Goal: Transaction & Acquisition: Purchase product/service

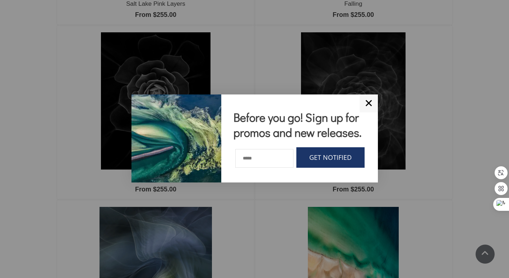
scroll to position [431, 0]
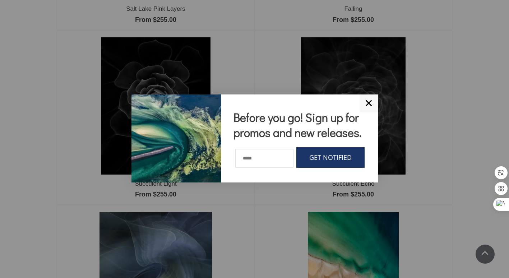
click at [369, 101] on link "✕" at bounding box center [369, 103] width 18 height 18
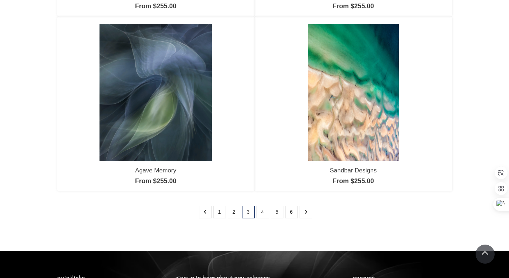
scroll to position [614, 0]
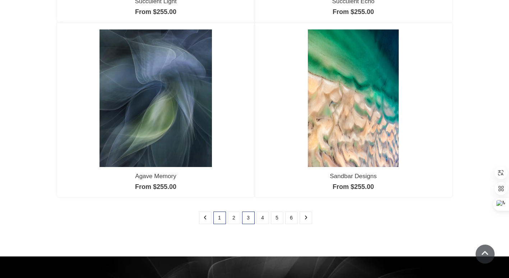
click at [222, 218] on link "1" at bounding box center [219, 218] width 13 height 13
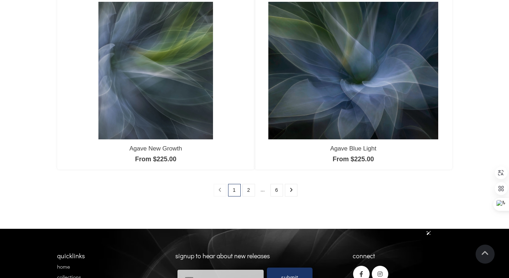
scroll to position [647, 0]
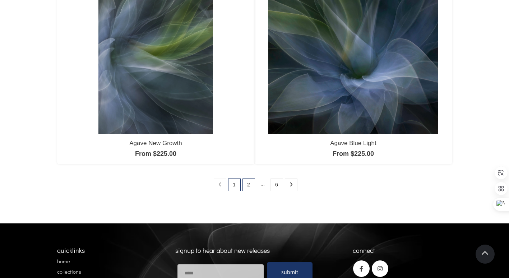
click at [250, 185] on link "2" at bounding box center [249, 185] width 13 height 13
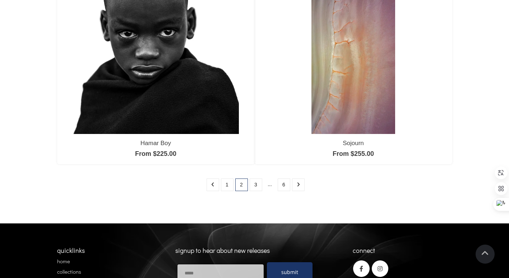
scroll to position [721, 0]
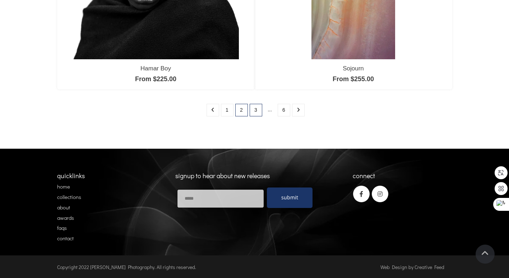
click at [256, 113] on link "3" at bounding box center [256, 110] width 13 height 13
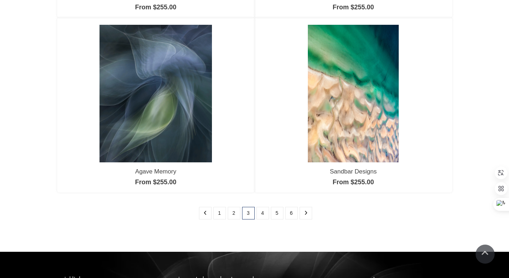
scroll to position [614, 0]
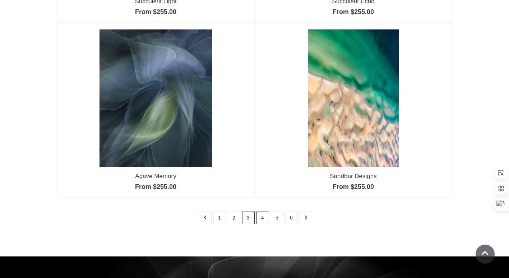
click at [262, 219] on link "4" at bounding box center [263, 218] width 13 height 13
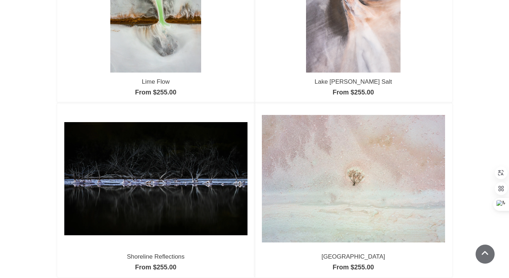
scroll to position [539, 0]
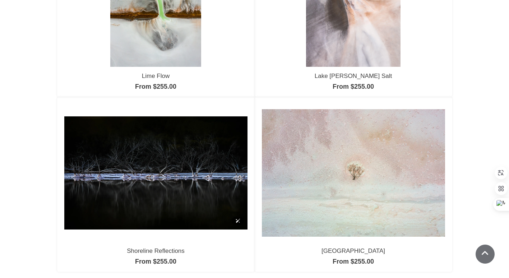
click at [181, 182] on img at bounding box center [155, 172] width 183 height 113
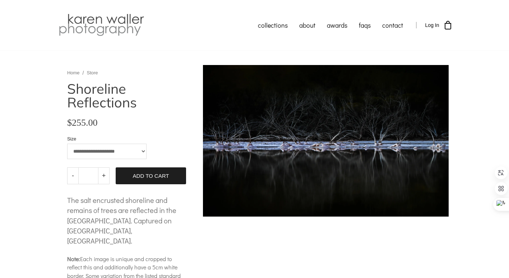
scroll to position [0, 0]
